Goal: Information Seeking & Learning: Learn about a topic

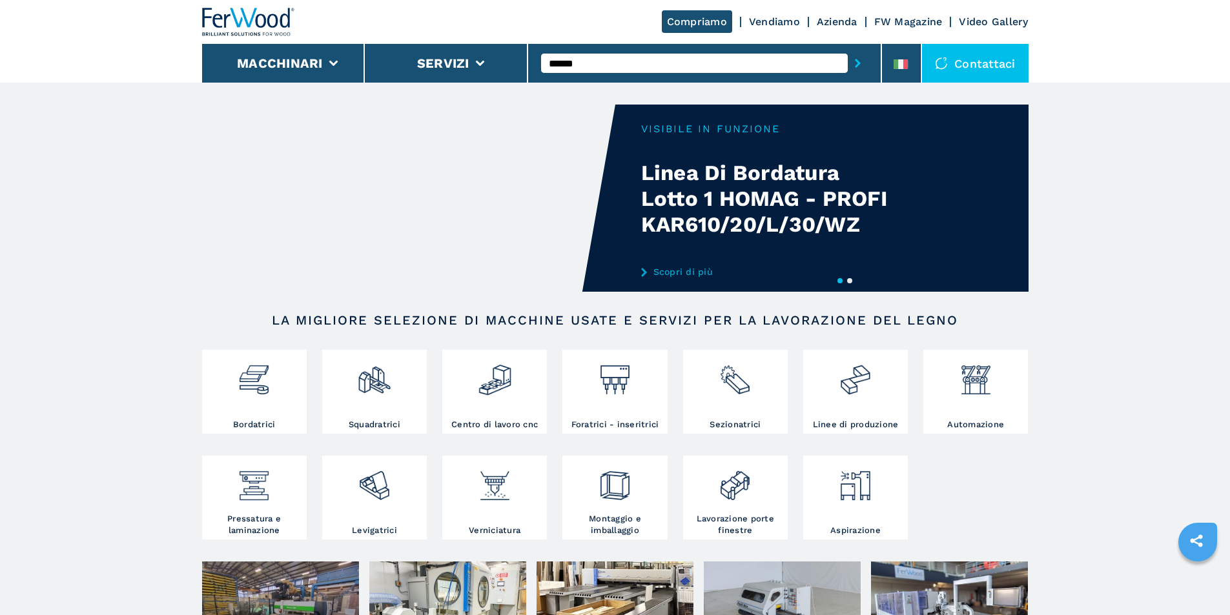
type input "******"
click at [847, 48] on button "submit-button" at bounding box center [857, 63] width 20 height 30
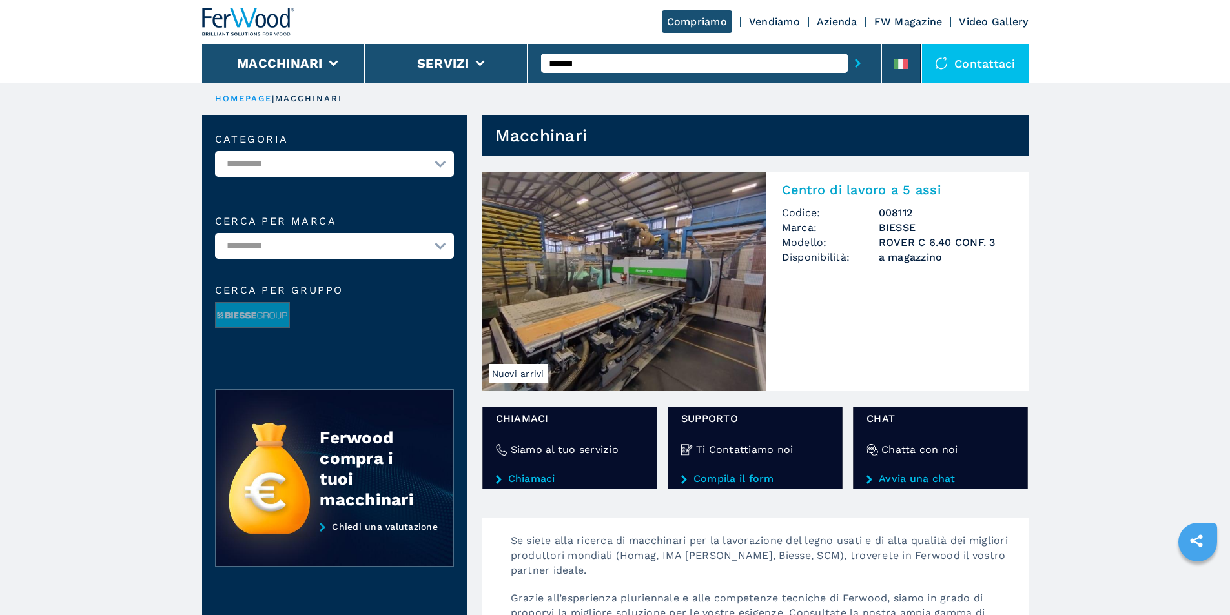
click at [663, 330] on img at bounding box center [624, 281] width 284 height 219
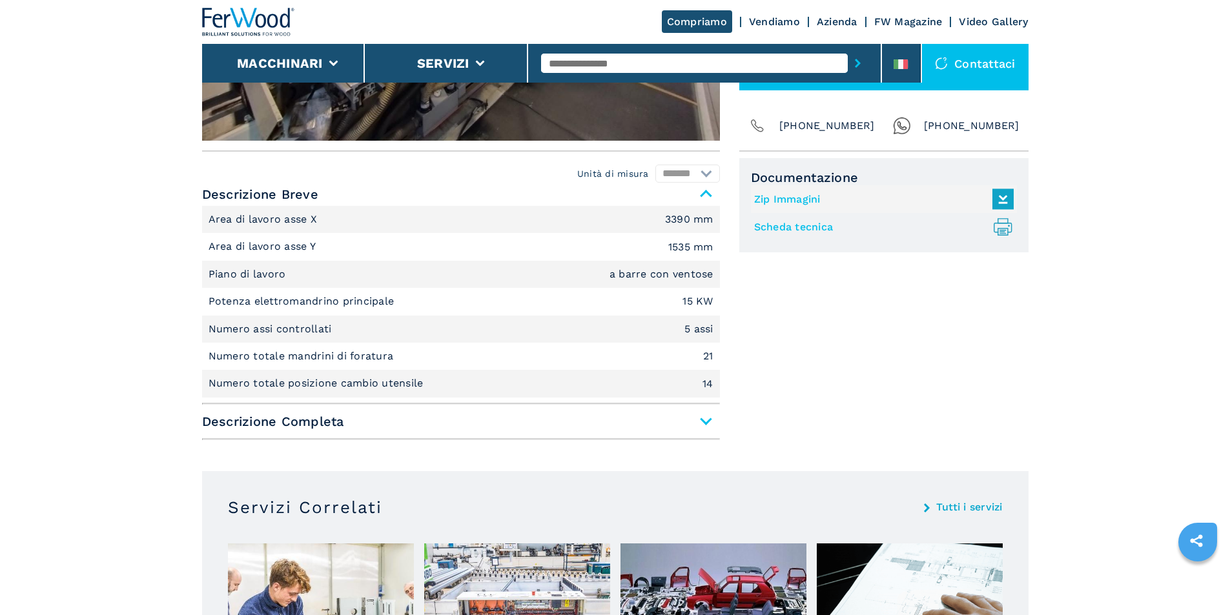
scroll to position [452, 0]
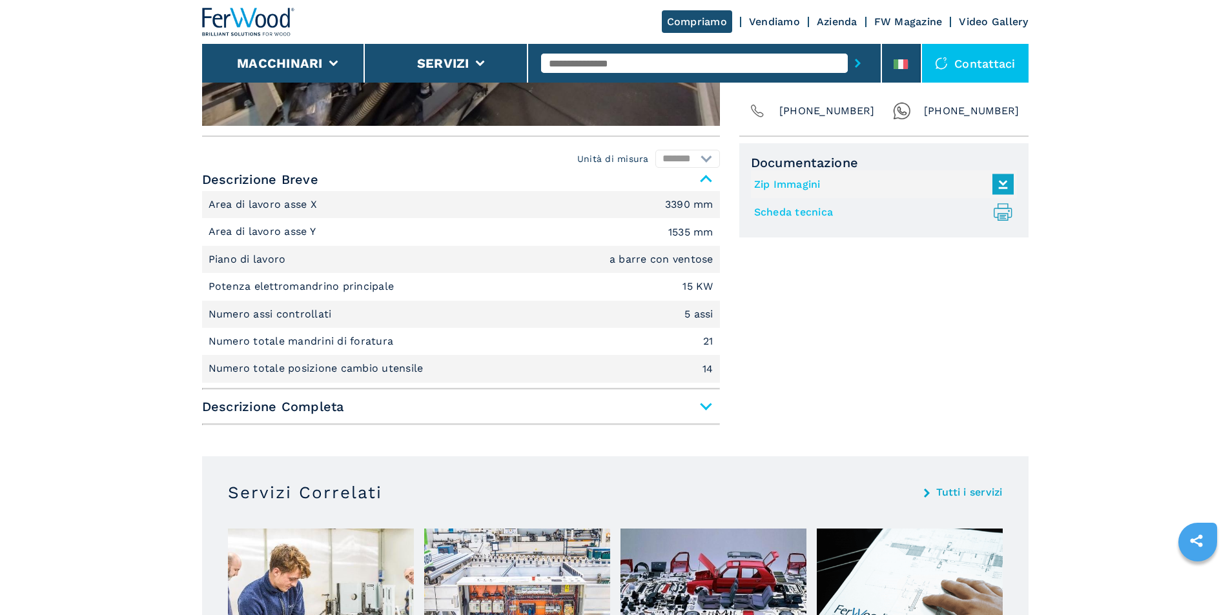
click at [704, 404] on span "Descrizione Completa" at bounding box center [461, 406] width 518 height 23
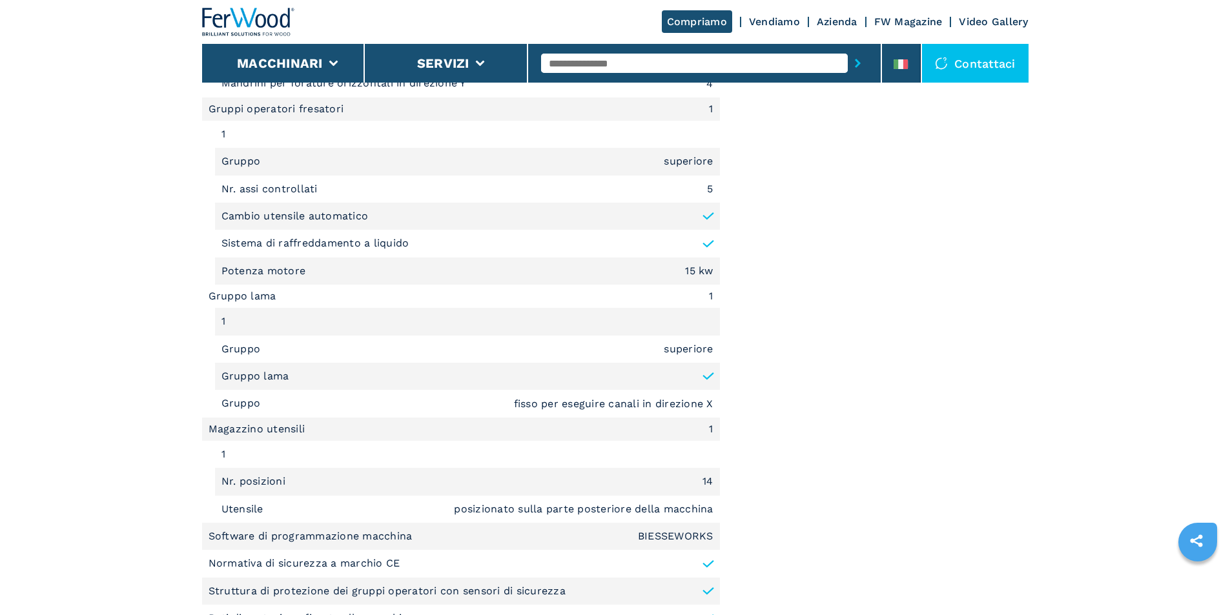
scroll to position [1291, 0]
